Goal: Task Accomplishment & Management: Complete application form

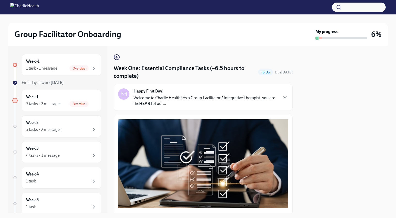
scroll to position [1192, 0]
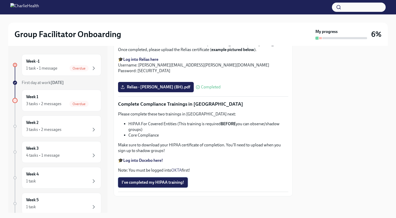
click at [156, 185] on span "I've completed my HIPAA training!" at bounding box center [153, 182] width 62 height 5
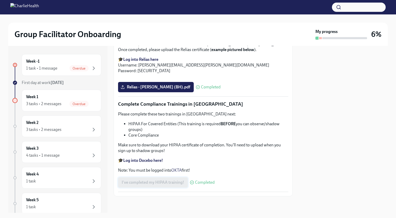
scroll to position [1112, 0]
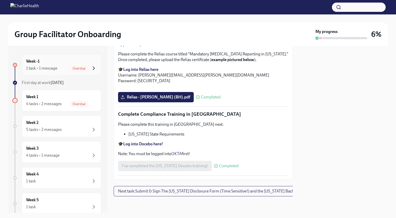
click at [94, 67] on icon "button" at bounding box center [94, 68] width 6 height 6
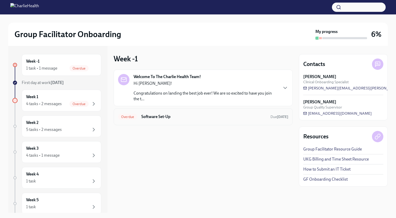
click at [237, 113] on div "Overdue Software Set-Up Due yesterday" at bounding box center [203, 117] width 170 height 8
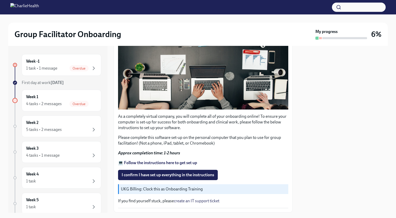
scroll to position [145, 0]
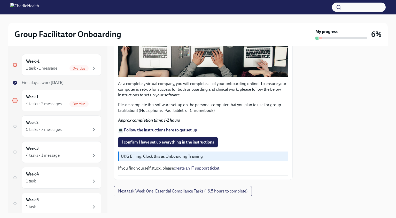
click at [156, 131] on strong "💻 Follow the instructions here to get set up" at bounding box center [157, 130] width 79 height 5
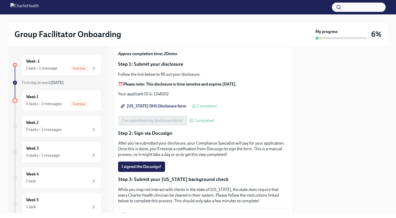
scroll to position [39, 0]
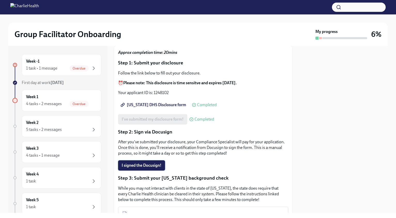
click at [139, 165] on span "I signed the Docusign!" at bounding box center [142, 165] width 40 height 5
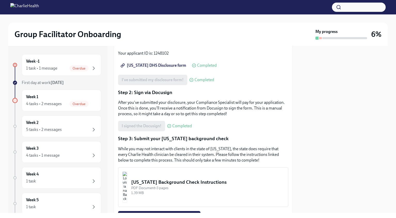
scroll to position [126, 0]
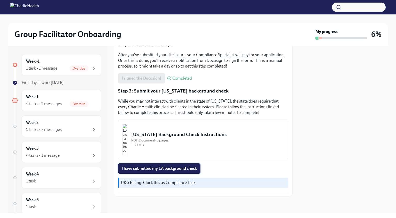
click at [151, 165] on button "I have submitted my LA background check" at bounding box center [159, 169] width 82 height 10
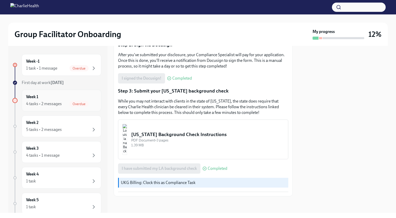
click at [54, 96] on div "Week 1 4 tasks • 2 messages Overdue" at bounding box center [61, 100] width 71 height 13
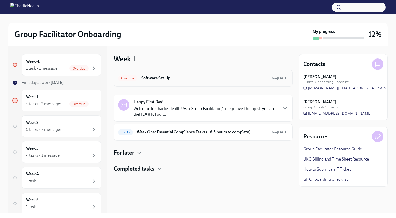
click at [234, 75] on div "Overdue Software Set-Up Due yesterday" at bounding box center [203, 78] width 170 height 8
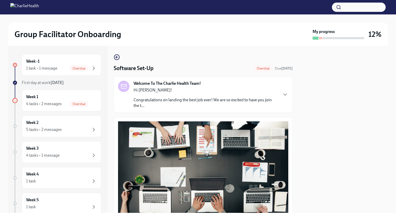
scroll to position [145, 0]
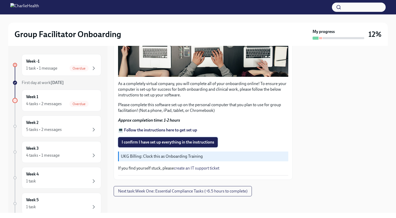
click at [147, 143] on span "I confirm I have set up everything in the instructions" at bounding box center [168, 142] width 92 height 5
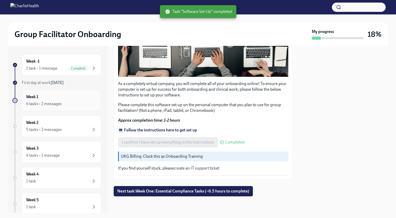
click at [71, 101] on div "4 tasks • 2 messages" at bounding box center [61, 104] width 71 height 6
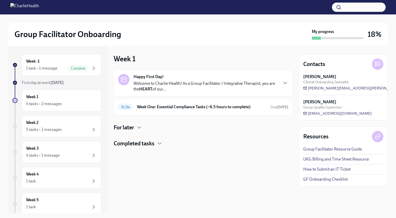
click at [266, 82] on p "Welcome to Charlie Health! As a Group Facilitator / Integrative Therapist, you …" at bounding box center [205, 86] width 144 height 11
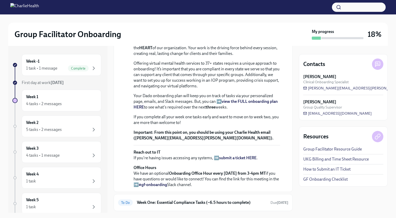
scroll to position [170, 0]
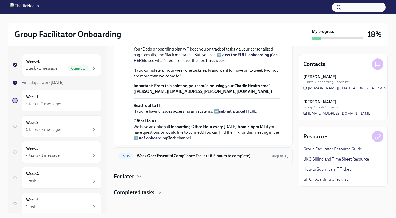
click at [189, 156] on h6 "Week One: Essential Compliance Tasks (~6.5 hours to complete)" at bounding box center [201, 156] width 129 height 6
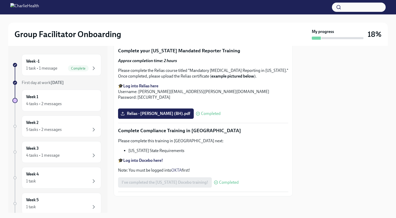
scroll to position [1096, 0]
click at [87, 102] on div "4 tasks • 2 messages" at bounding box center [61, 104] width 71 height 6
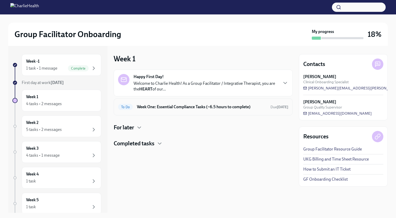
click at [231, 107] on h6 "Week One: Essential Compliance Tasks (~6.5 hours to complete)" at bounding box center [201, 107] width 129 height 6
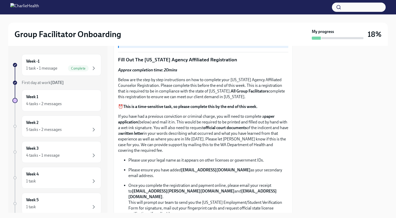
scroll to position [207, 0]
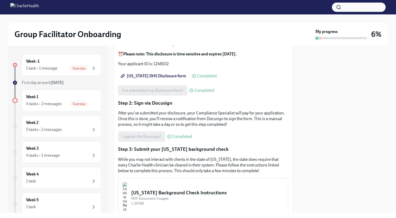
scroll to position [126, 0]
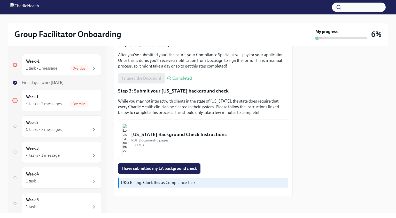
click at [188, 140] on div "PDF Document • 3 pages" at bounding box center [207, 140] width 153 height 5
